Goal: Information Seeking & Learning: Find contact information

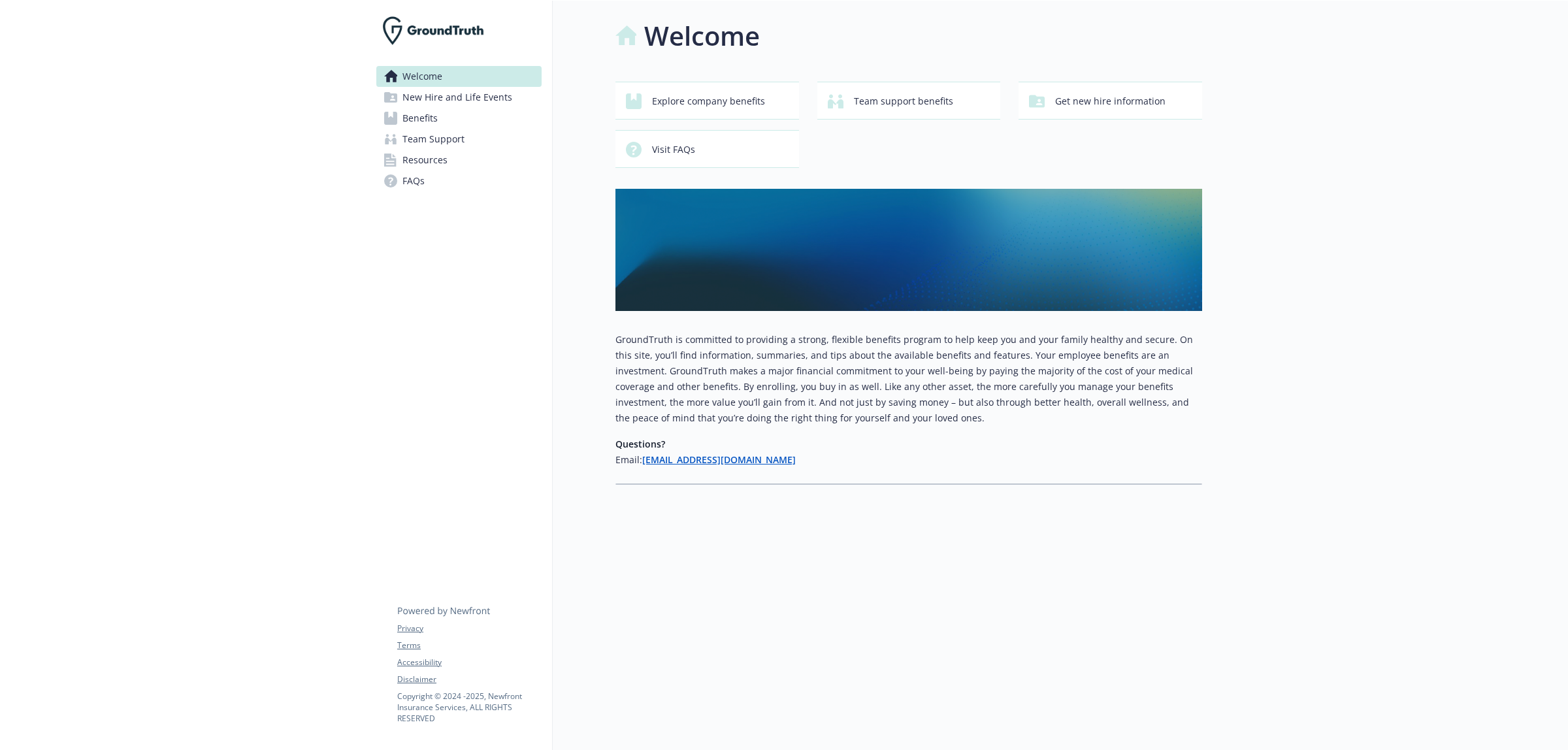
click at [420, 112] on span "Benefits" at bounding box center [420, 118] width 35 height 20
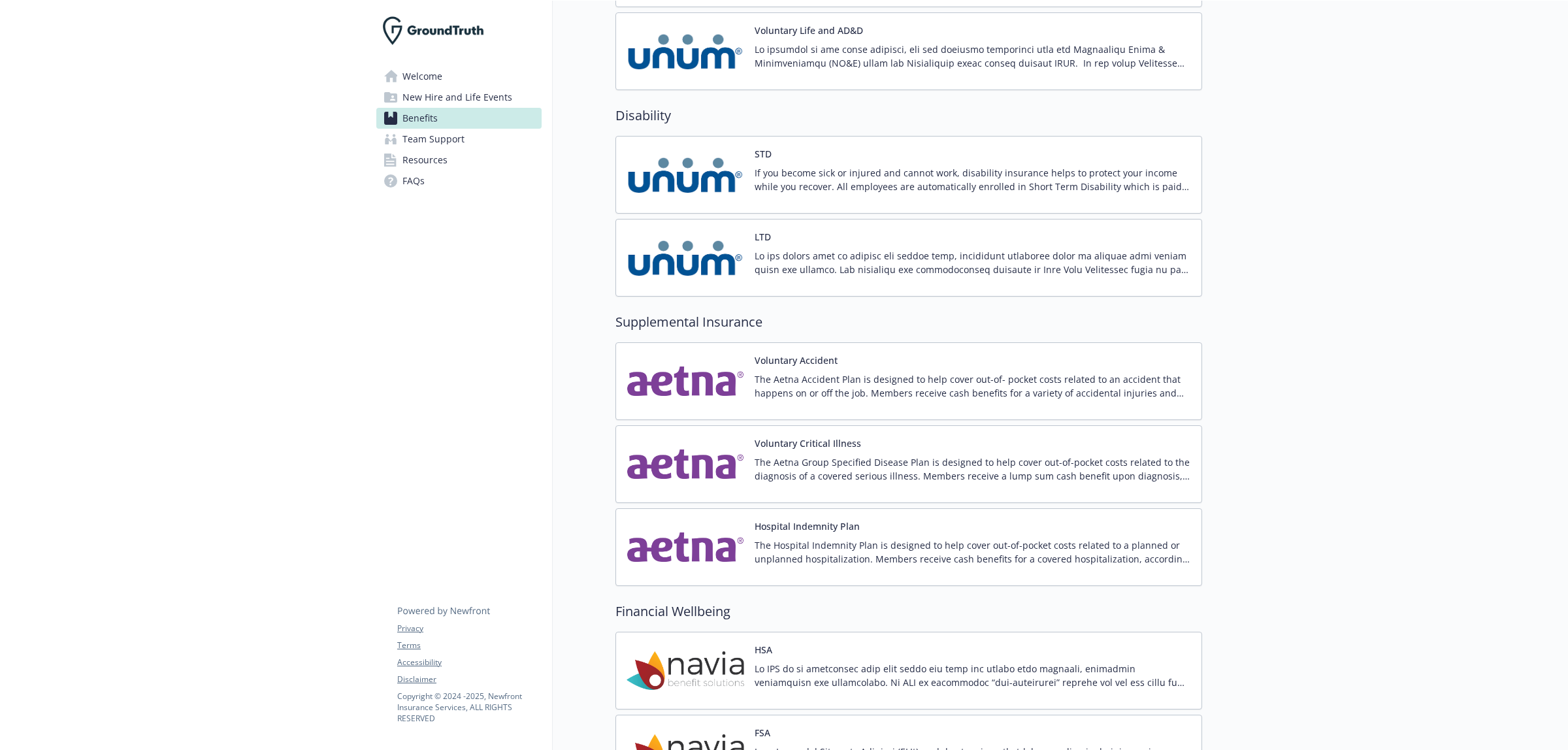
click at [477, 163] on link "Resources" at bounding box center [459, 160] width 165 height 20
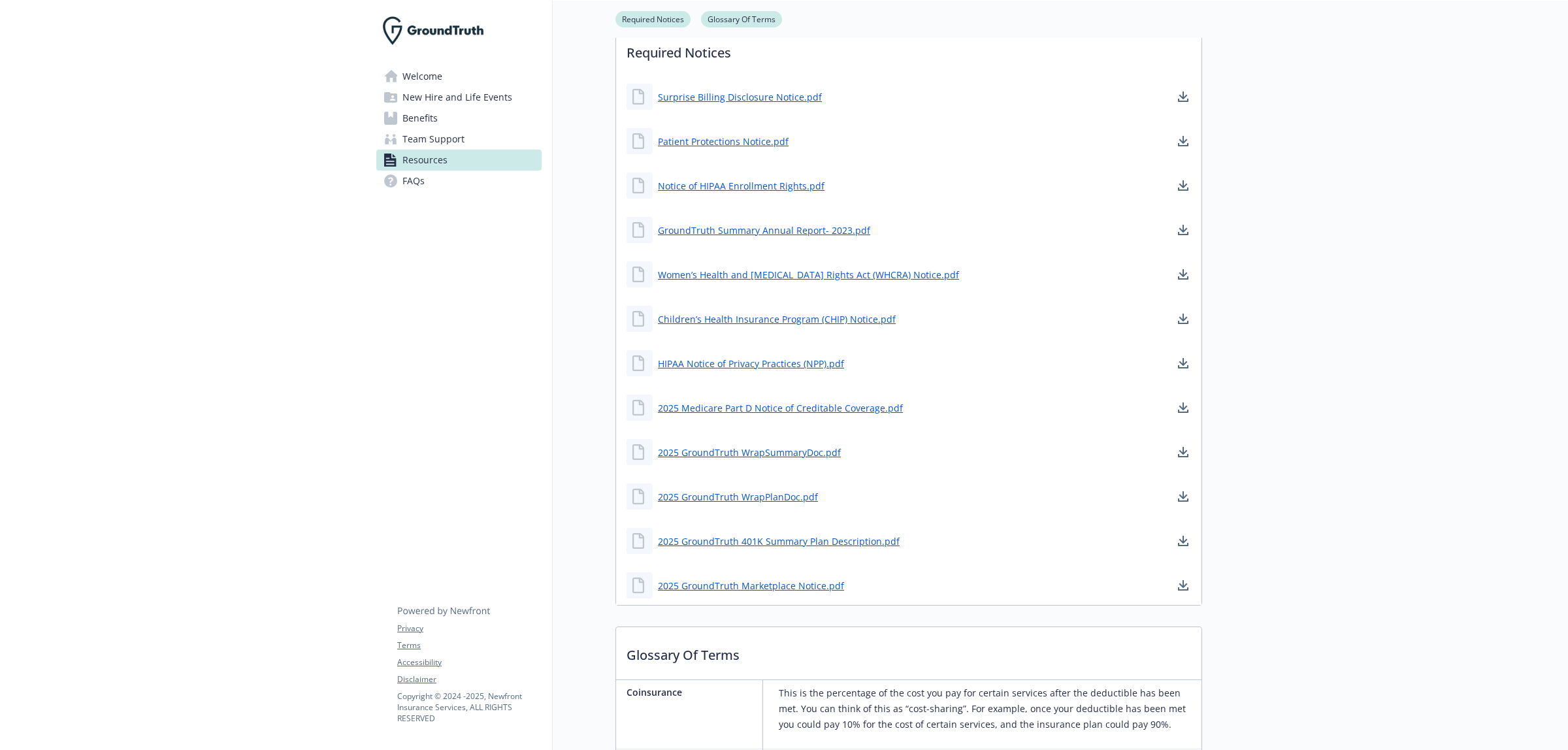
scroll to position [316, 0]
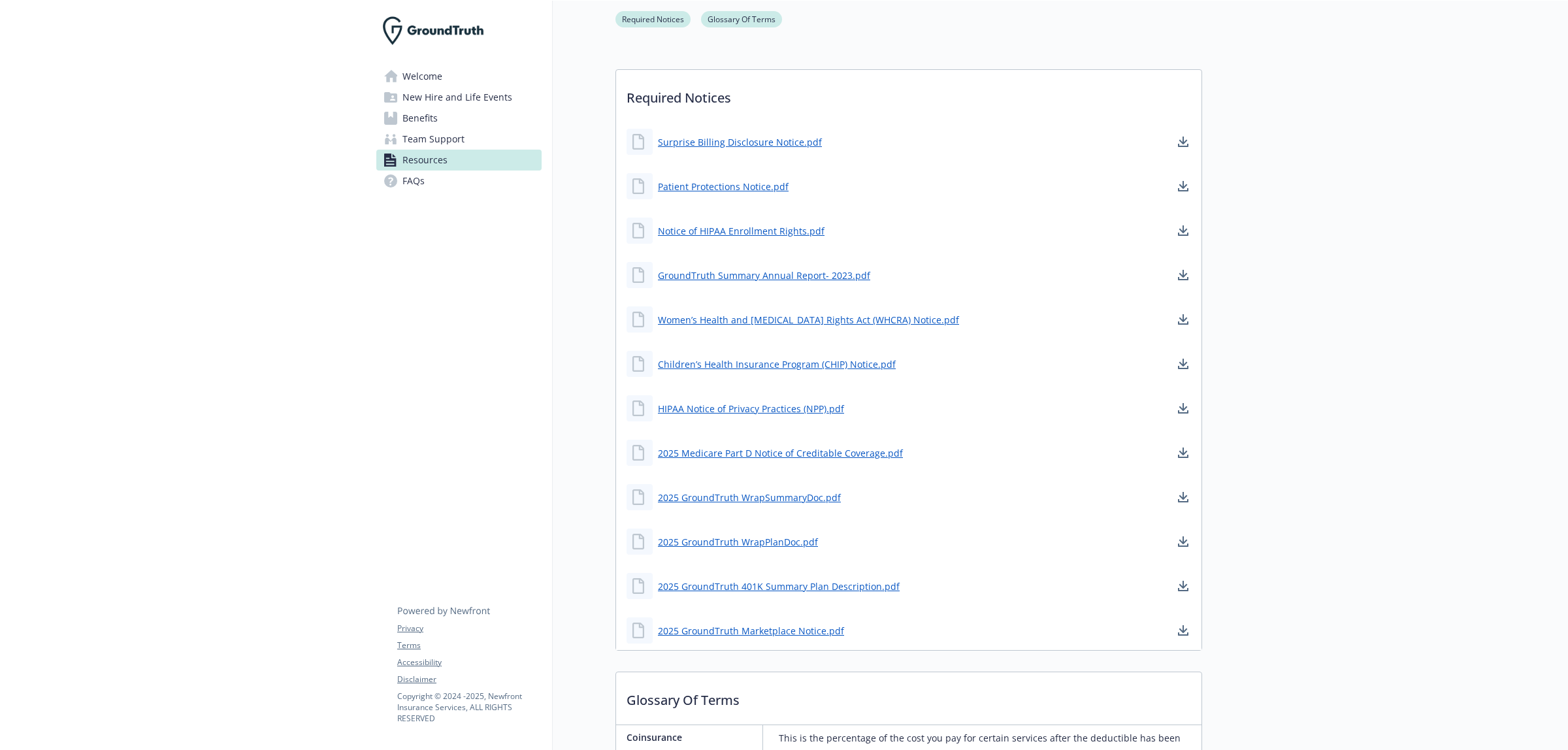
click at [503, 92] on span "New Hire and Life Events" at bounding box center [458, 97] width 110 height 20
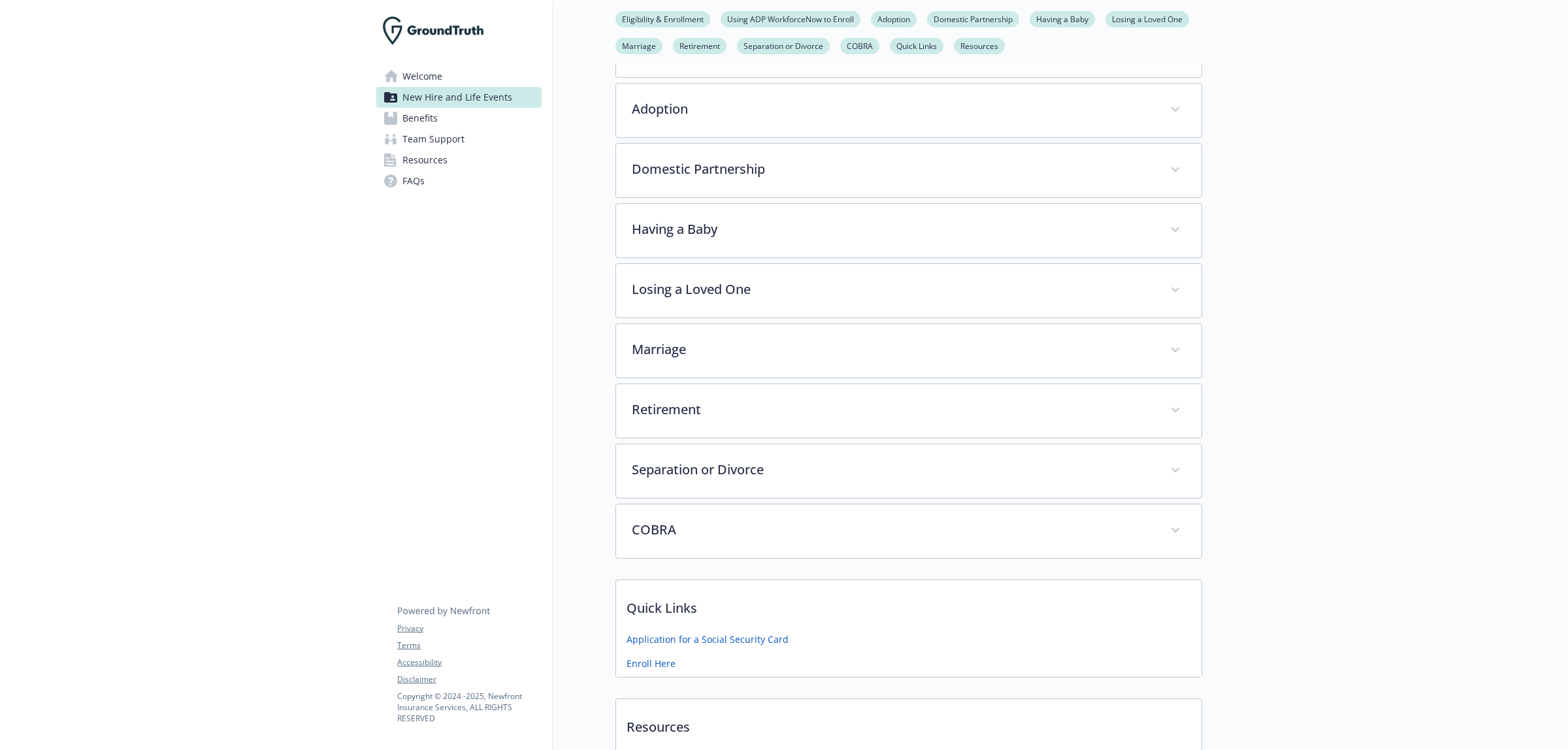
click at [498, 74] on link "Welcome" at bounding box center [459, 76] width 165 height 20
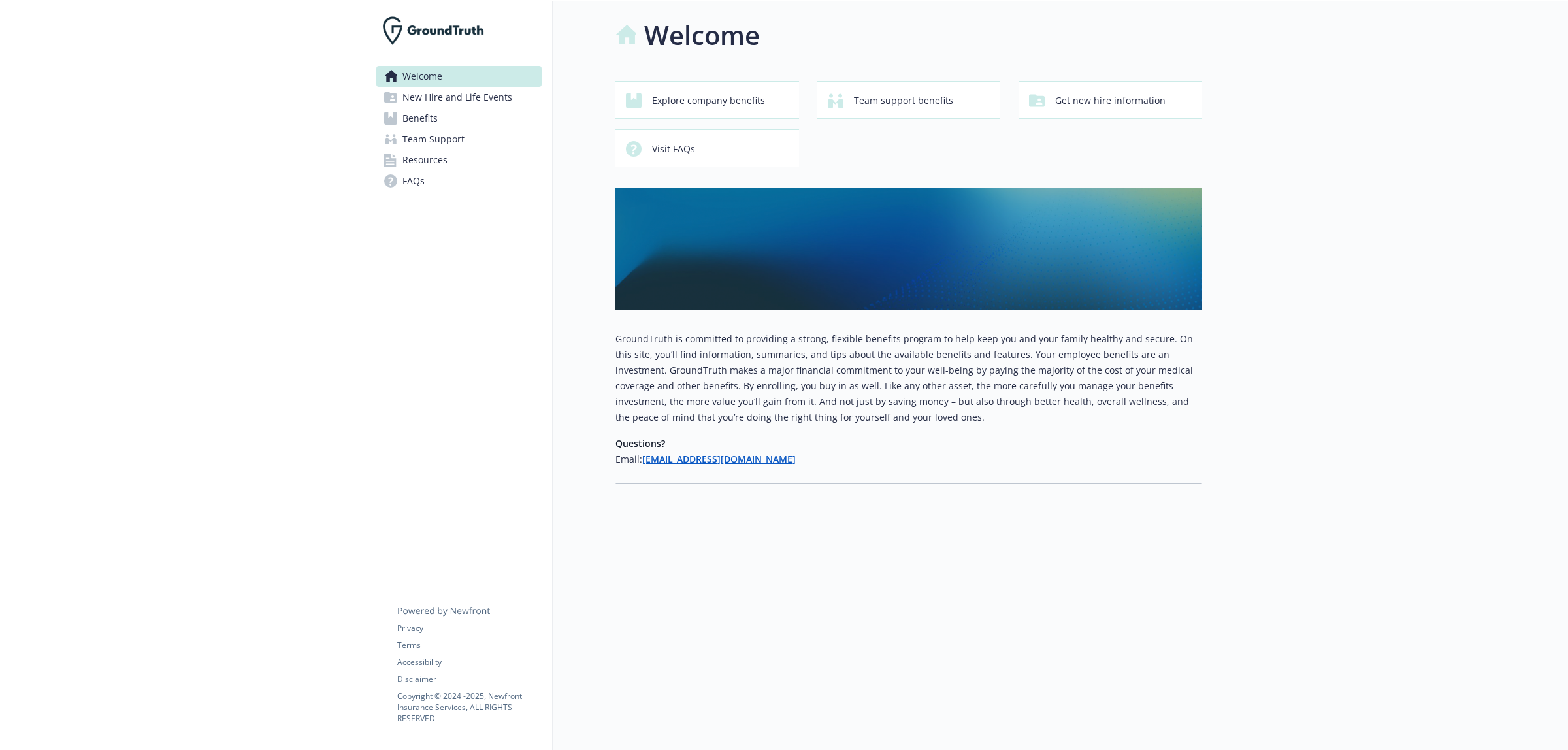
click at [488, 96] on span "New Hire and Life Events" at bounding box center [458, 97] width 110 height 20
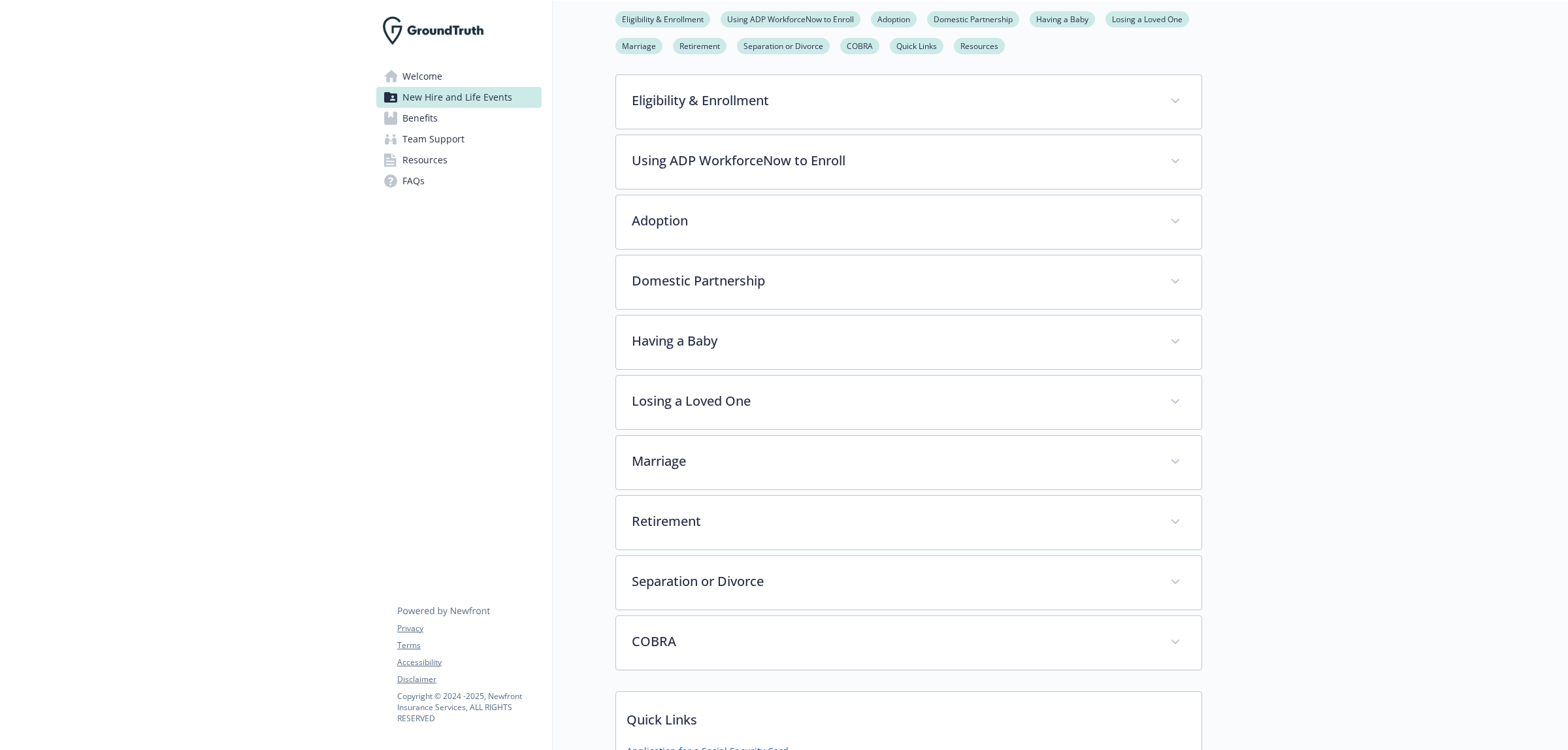
scroll to position [340, 0]
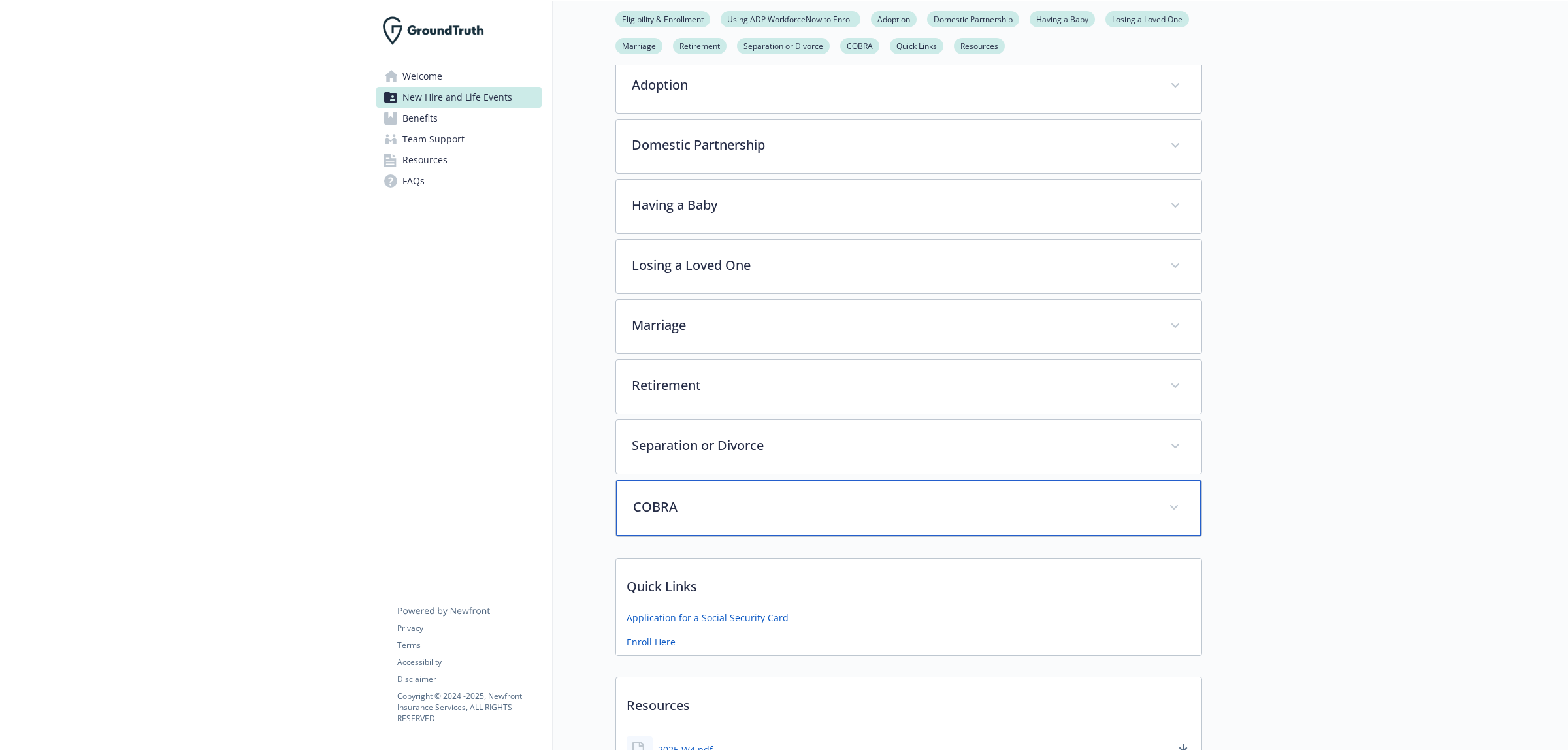
click at [696, 508] on p "COBRA" at bounding box center [893, 506] width 520 height 20
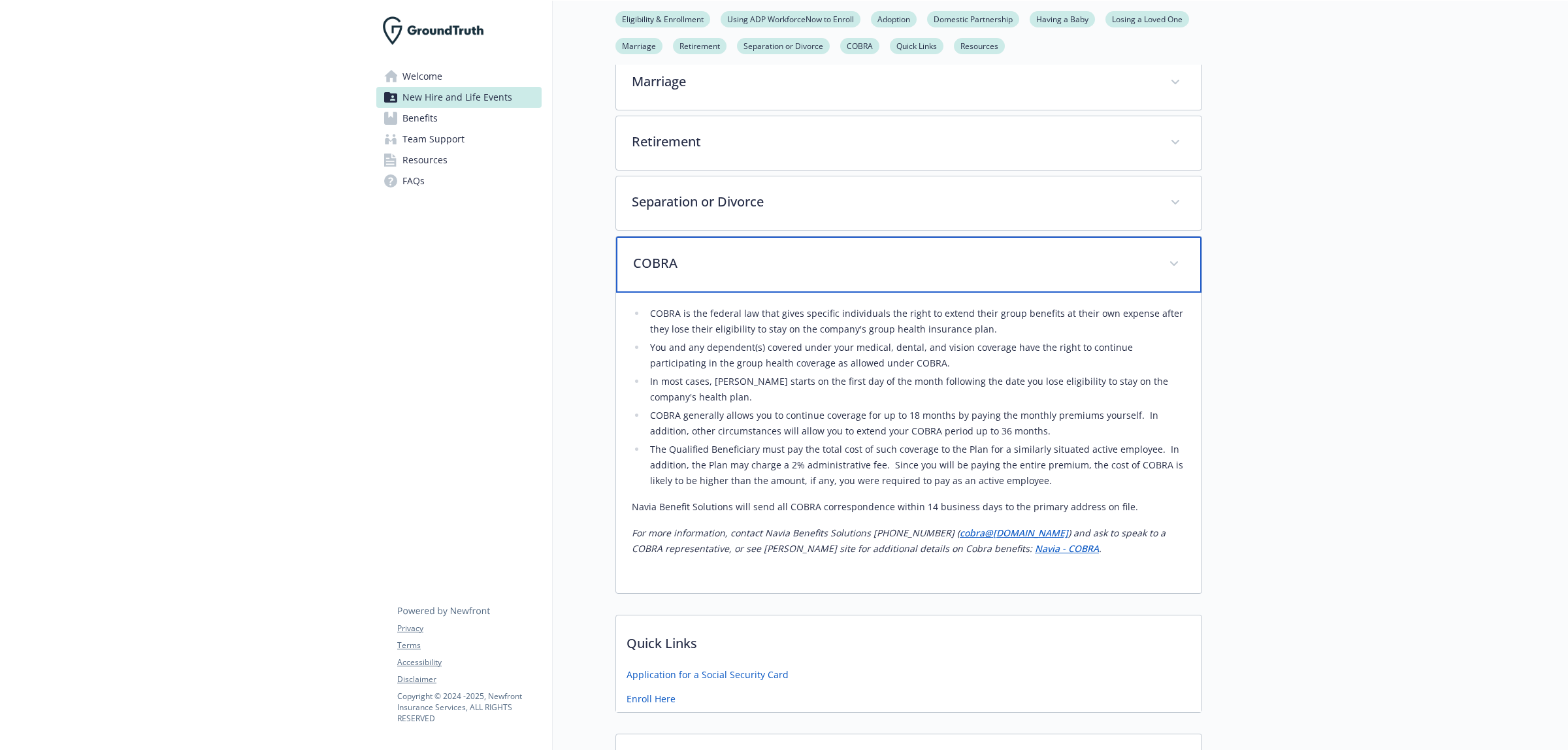
scroll to position [584, 0]
drag, startPoint x: 869, startPoint y: 536, endPoint x: 932, endPoint y: 534, distance: 63.0
click at [932, 534] on em "For more information, contact Navia Benefits Solutions [PHONE_NUMBER] (" at bounding box center [796, 528] width 328 height 12
click at [851, 523] on p "For more information, contact Navia Benefits Solutions [PHONE_NUMBER] ( cobra@ …" at bounding box center [909, 537] width 554 height 32
click at [897, 527] on em "For more information, contact Navia Benefits Solutions [PHONE_NUMBER] (" at bounding box center [796, 528] width 328 height 12
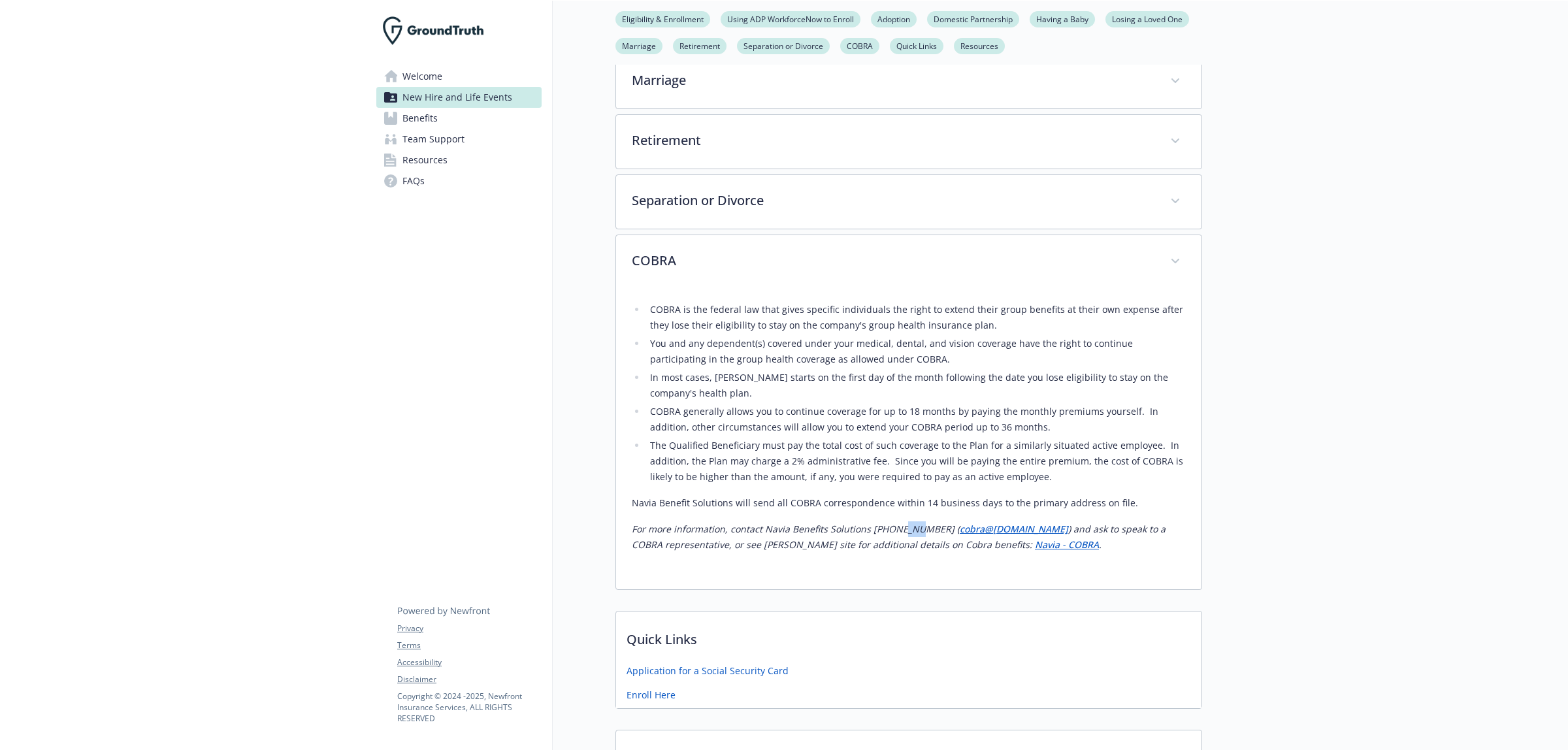
click at [897, 527] on em "For more information, contact Navia Benefits Solutions [PHONE_NUMBER] (" at bounding box center [796, 528] width 328 height 12
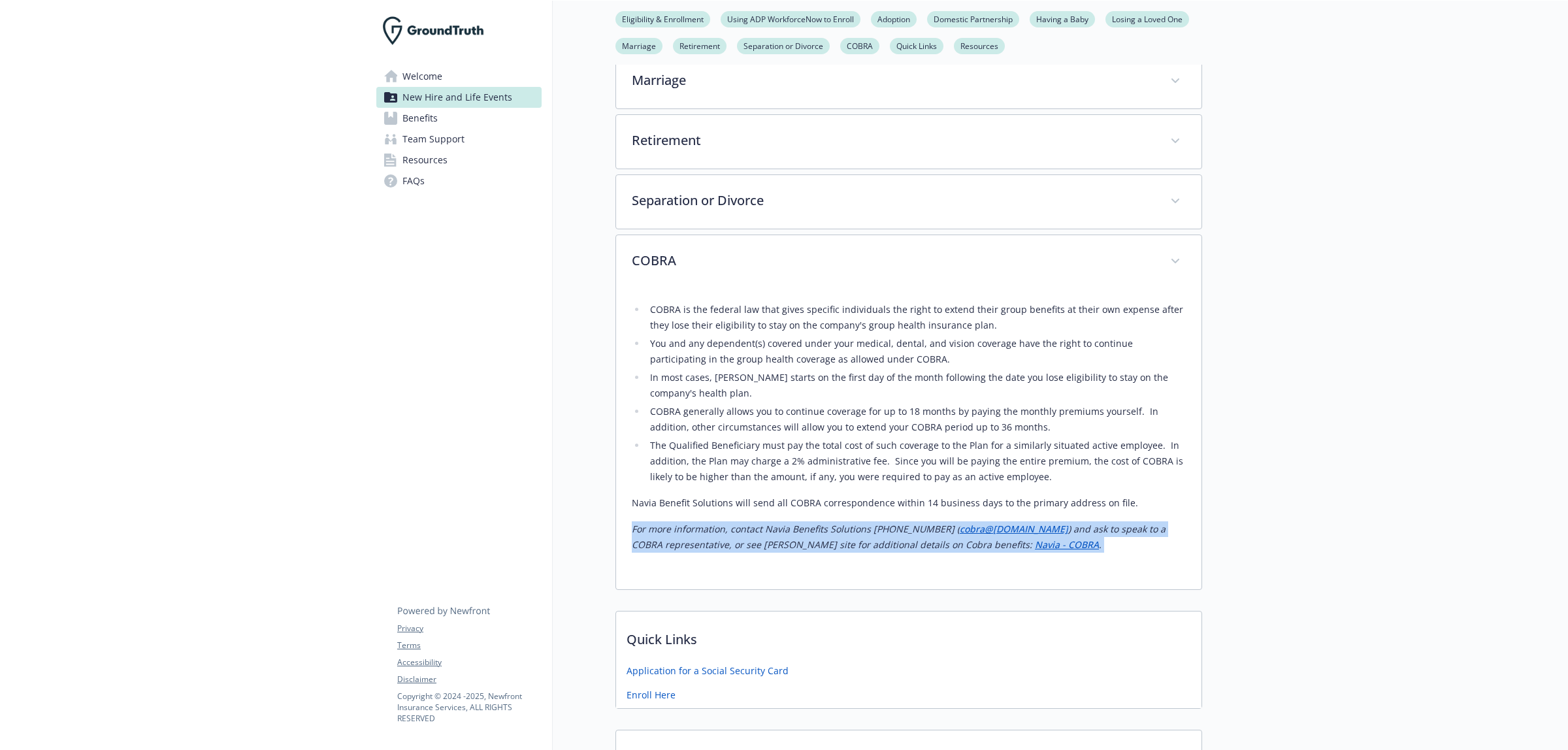
click at [897, 527] on em "For more information, contact Navia Benefits Solutions [PHONE_NUMBER] (" at bounding box center [796, 528] width 328 height 12
click at [915, 527] on em "For more information, contact Navia Benefits Solutions [PHONE_NUMBER] (" at bounding box center [796, 528] width 328 height 12
click at [920, 527] on em "For more information, contact Navia Benefits Solutions [PHONE_NUMBER] (" at bounding box center [796, 528] width 328 height 12
click at [931, 535] on em "For more information, contact Navia Benefits Solutions [PHONE_NUMBER] (" at bounding box center [796, 528] width 328 height 12
drag, startPoint x: 752, startPoint y: 510, endPoint x: 1140, endPoint y: 569, distance: 392.5
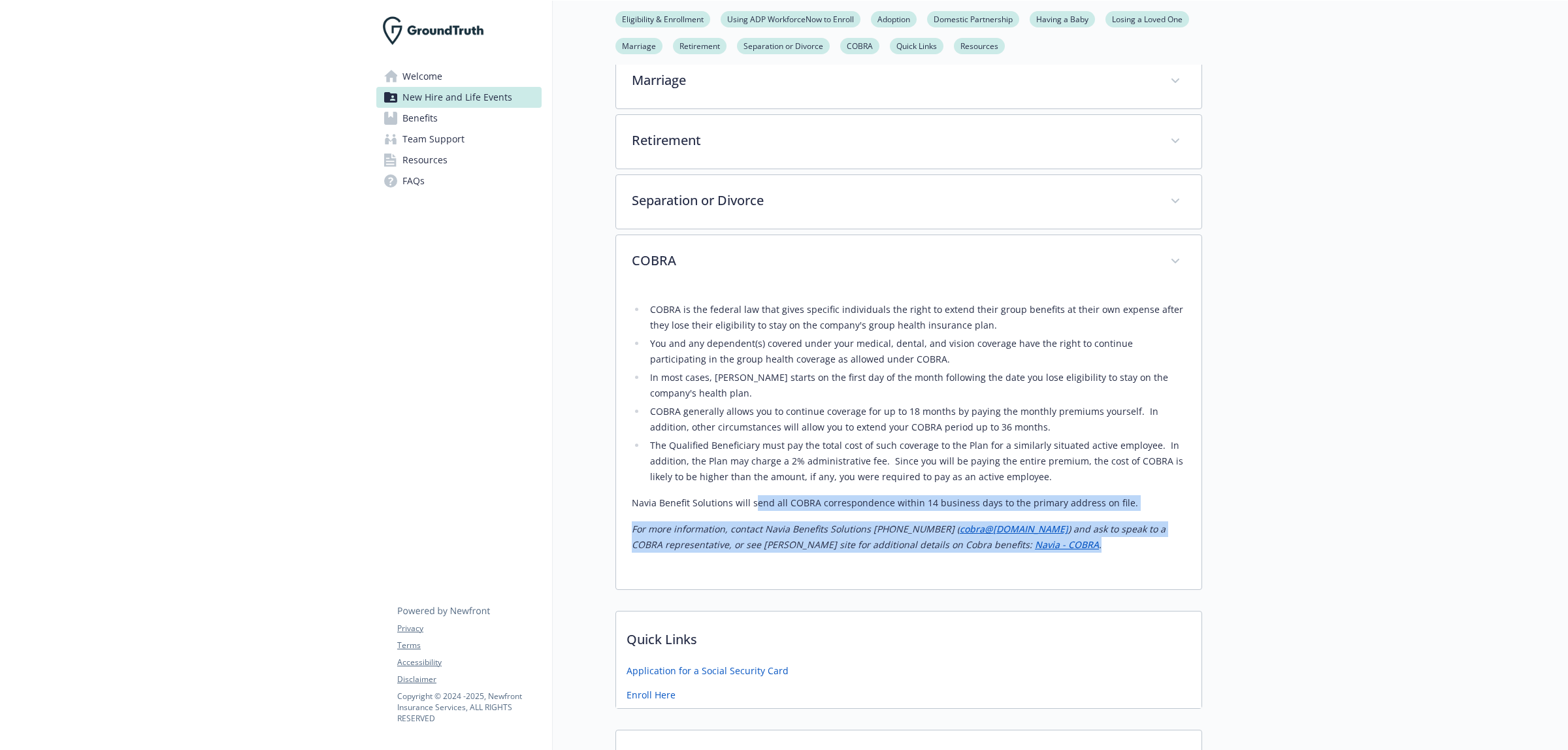
click at [1140, 569] on div "COBRA is the federal law that gives specific individuals the right to extend th…" at bounding box center [909, 431] width 554 height 285
click at [1137, 562] on div "COBRA is the federal law that gives specific individuals the right to extend th…" at bounding box center [909, 431] width 554 height 285
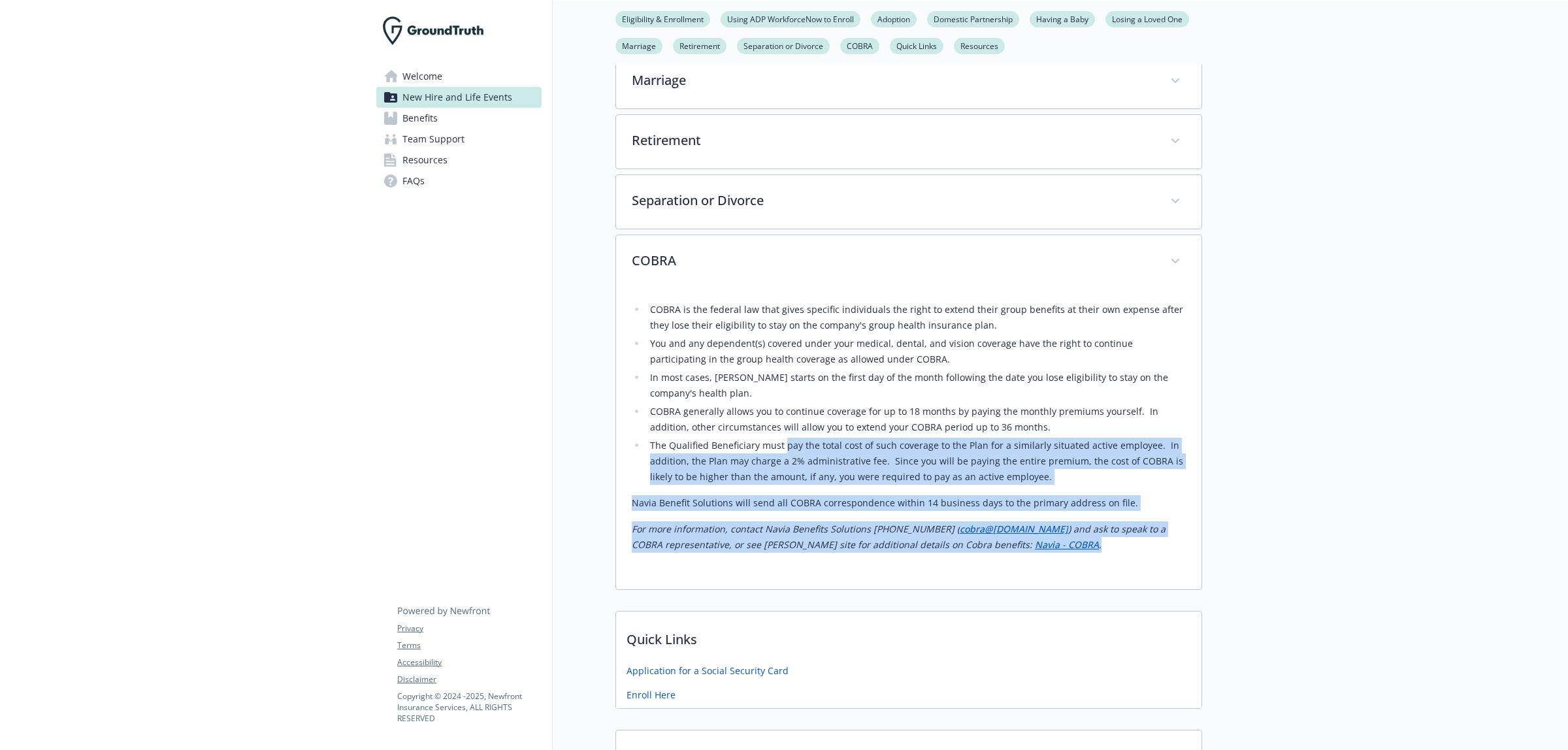
drag, startPoint x: 784, startPoint y: 444, endPoint x: 1122, endPoint y: 589, distance: 367.8
click at [1122, 589] on div "COBRA is the federal law that gives specific individuals the right to extend th…" at bounding box center [909, 439] width 585 height 300
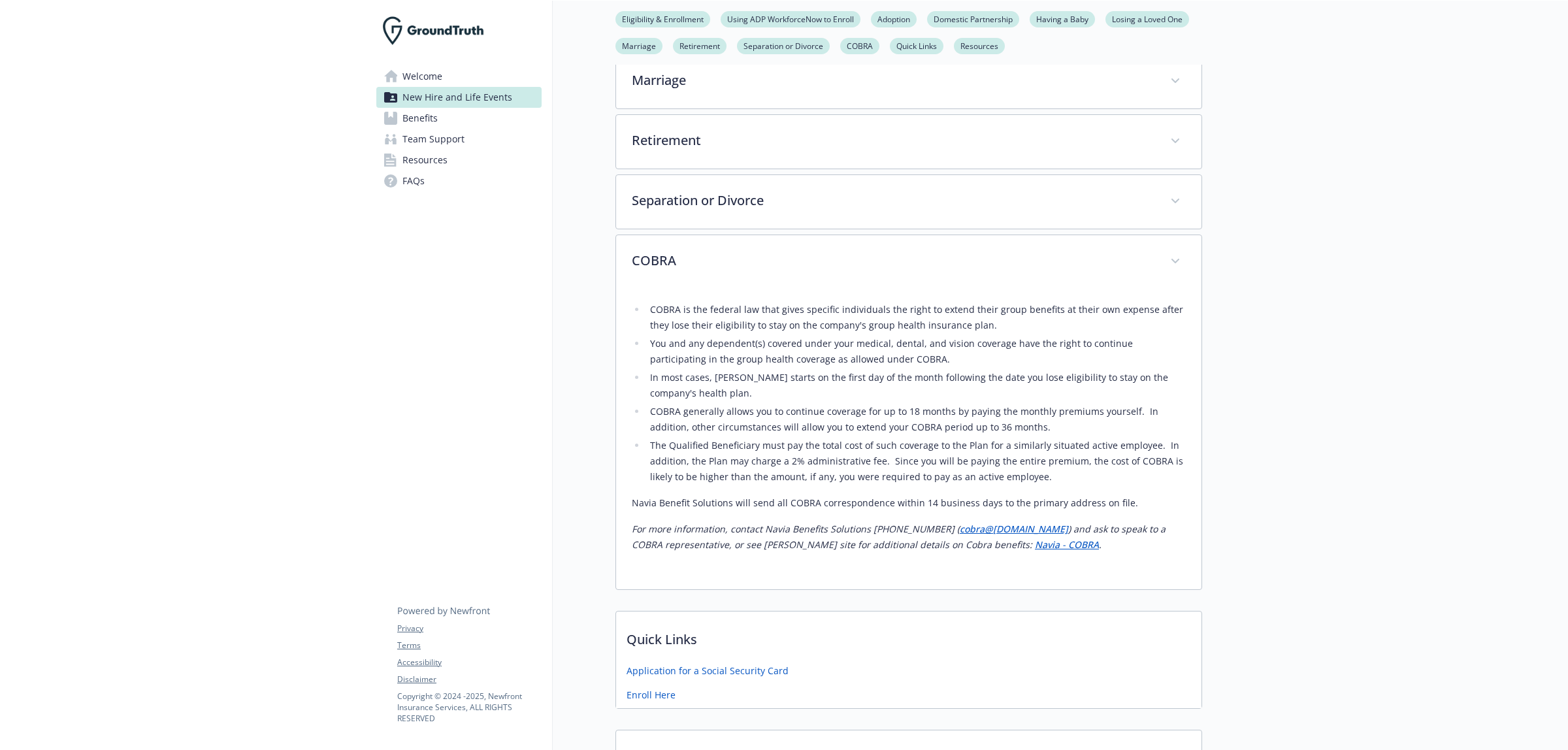
click at [1021, 357] on li "You and any dependent(s) covered under your medical, dental, and vision coverag…" at bounding box center [915, 351] width 540 height 32
